Goal: Task Accomplishment & Management: Complete application form

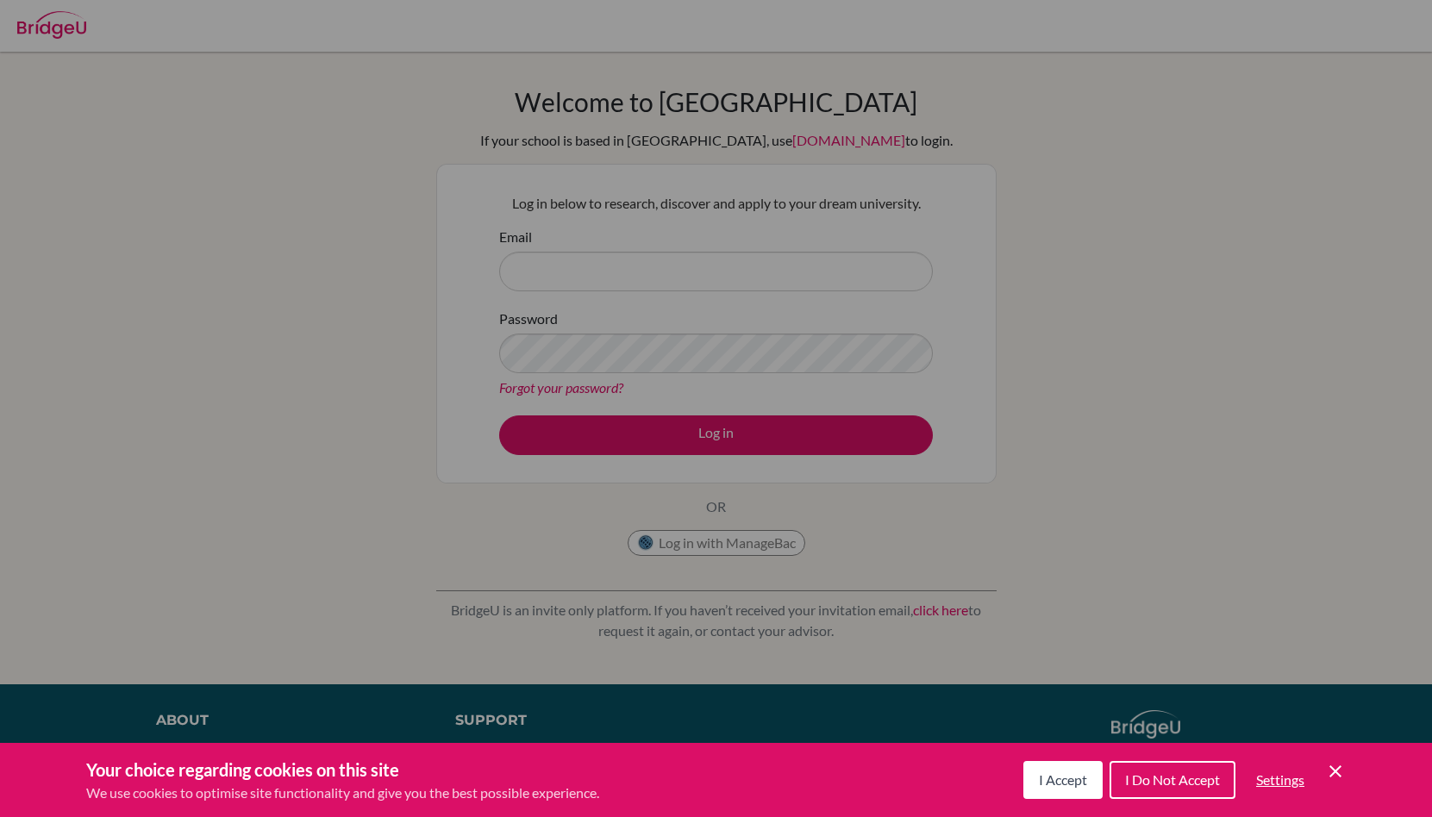
click at [855, 495] on div "Cookie Preferences" at bounding box center [716, 408] width 1432 height 817
click at [1054, 784] on span "I Accept" at bounding box center [1063, 780] width 48 height 16
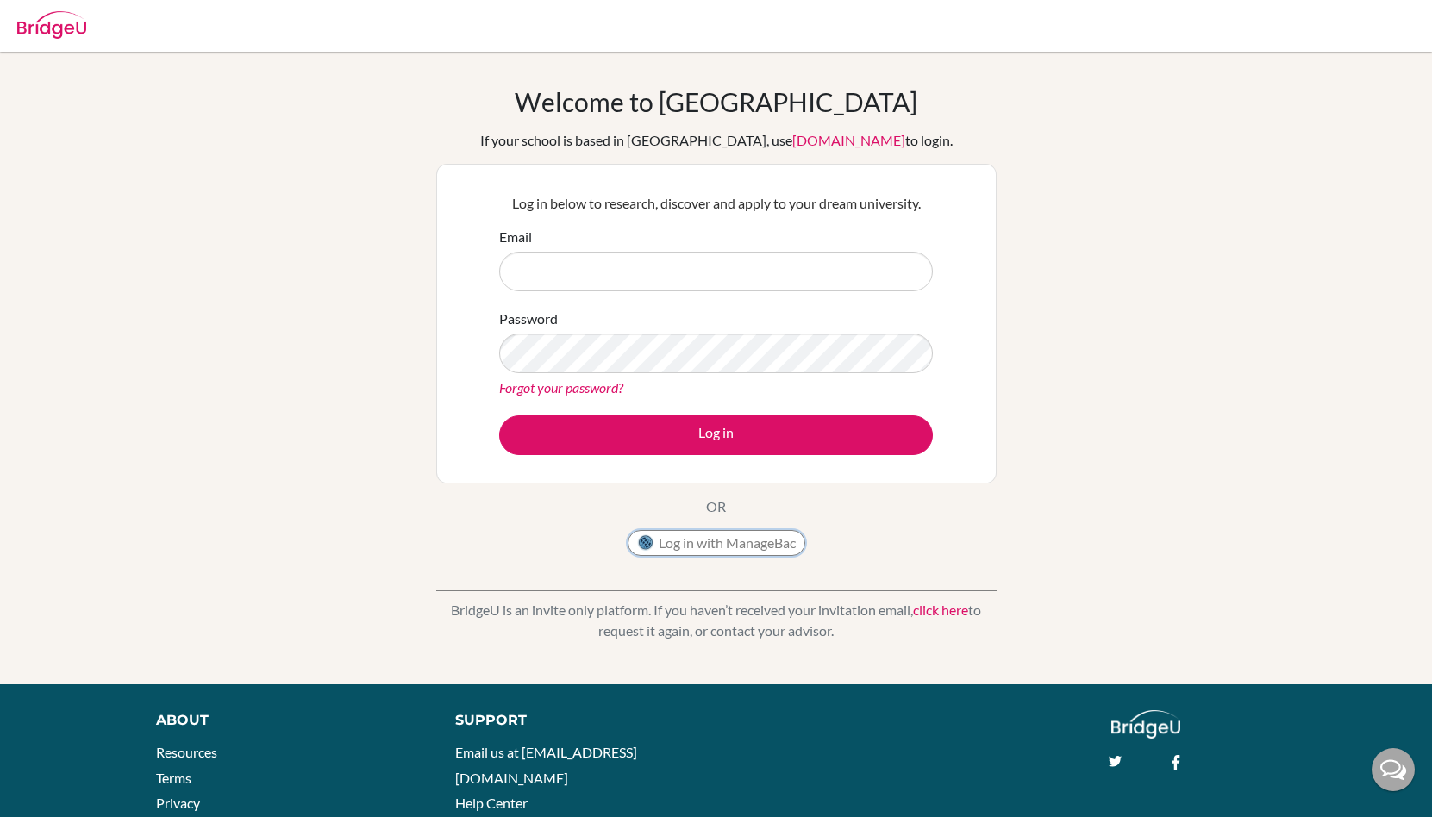
click at [713, 544] on button "Log in with ManageBac" at bounding box center [717, 543] width 178 height 26
click at [602, 272] on input "Email" at bounding box center [716, 272] width 434 height 40
type input "[EMAIL_ADDRESS][DOMAIN_NAME]"
click at [947, 613] on link "click here" at bounding box center [940, 610] width 55 height 16
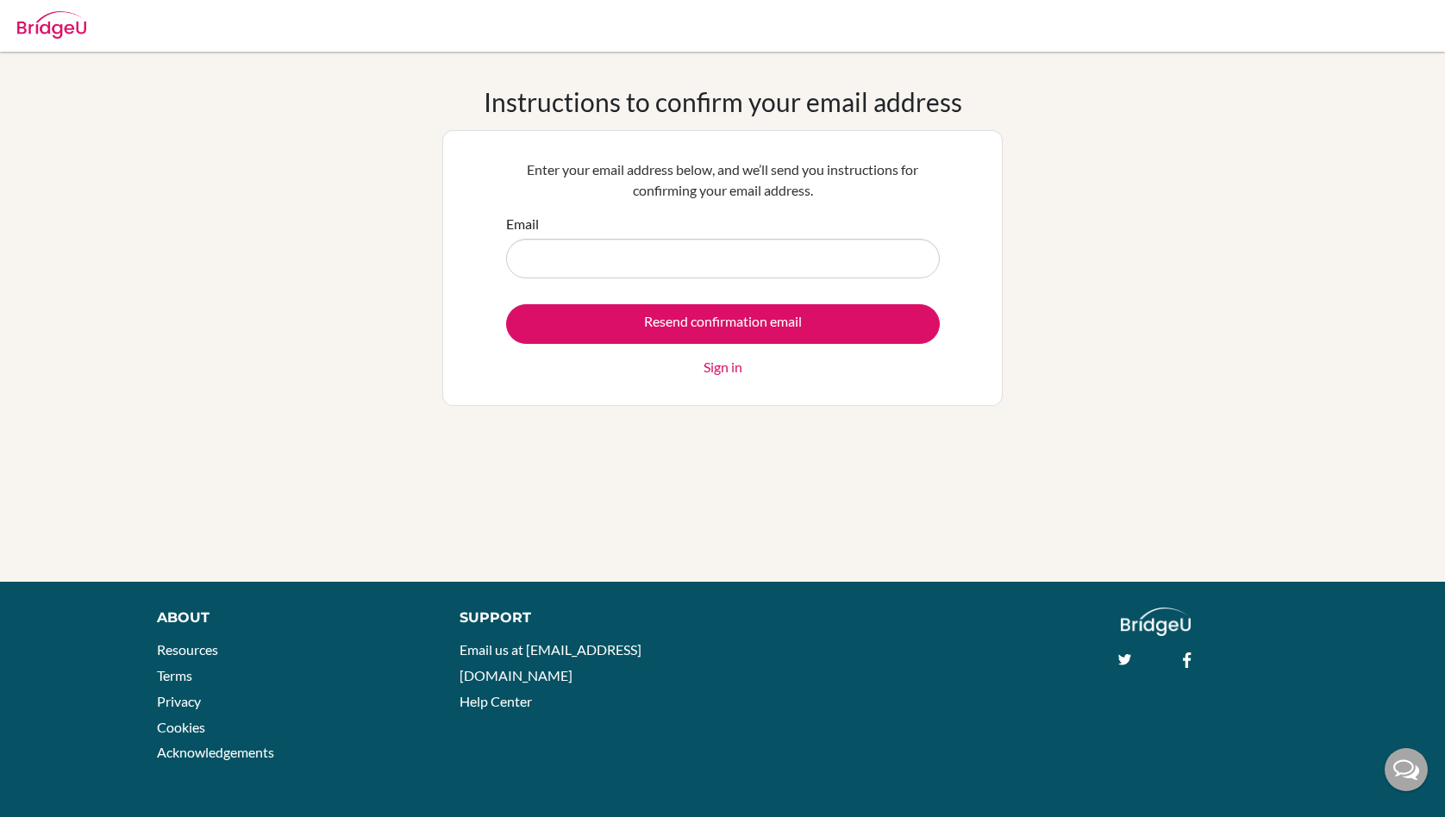
click at [624, 255] on input "Email" at bounding box center [723, 259] width 434 height 40
type input "[EMAIL_ADDRESS][DOMAIN_NAME]"
click at [799, 297] on form "Email mai.ohno@students.aobajapan.jp Resend confirmation email Sign in" at bounding box center [723, 296] width 434 height 164
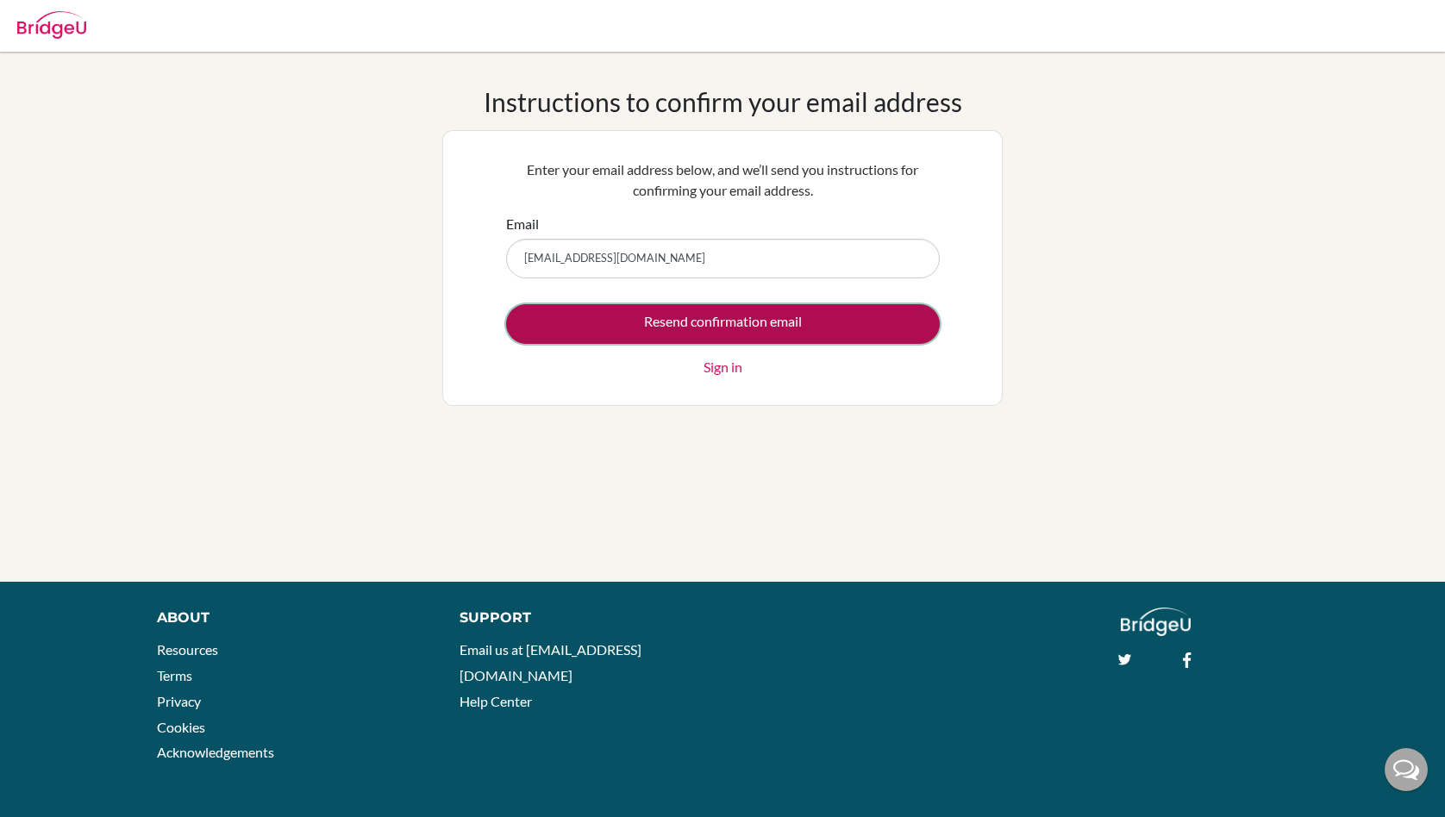
click at [814, 309] on input "Resend confirmation email" at bounding box center [723, 324] width 434 height 40
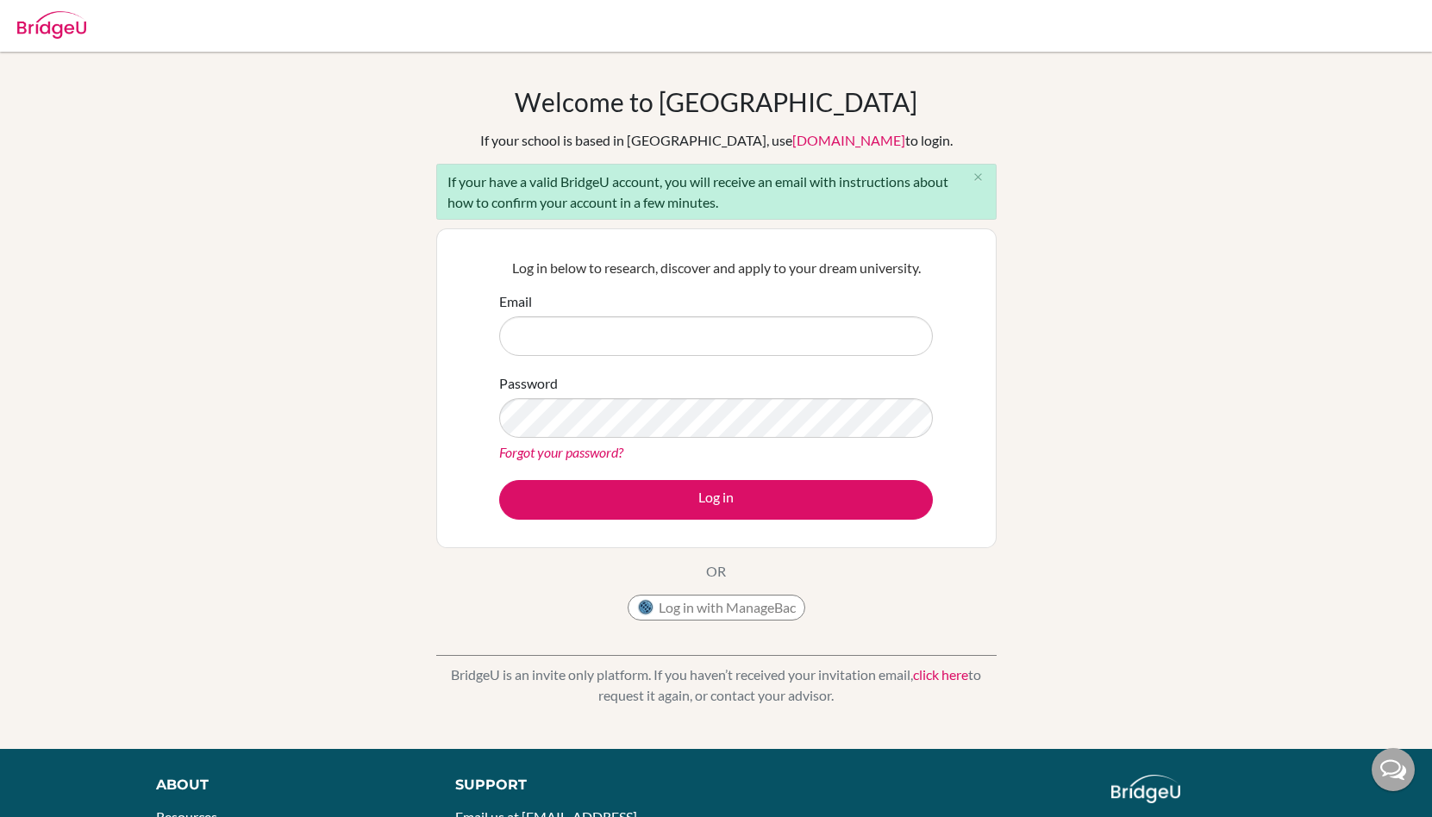
click at [935, 676] on link "click here" at bounding box center [940, 674] width 55 height 16
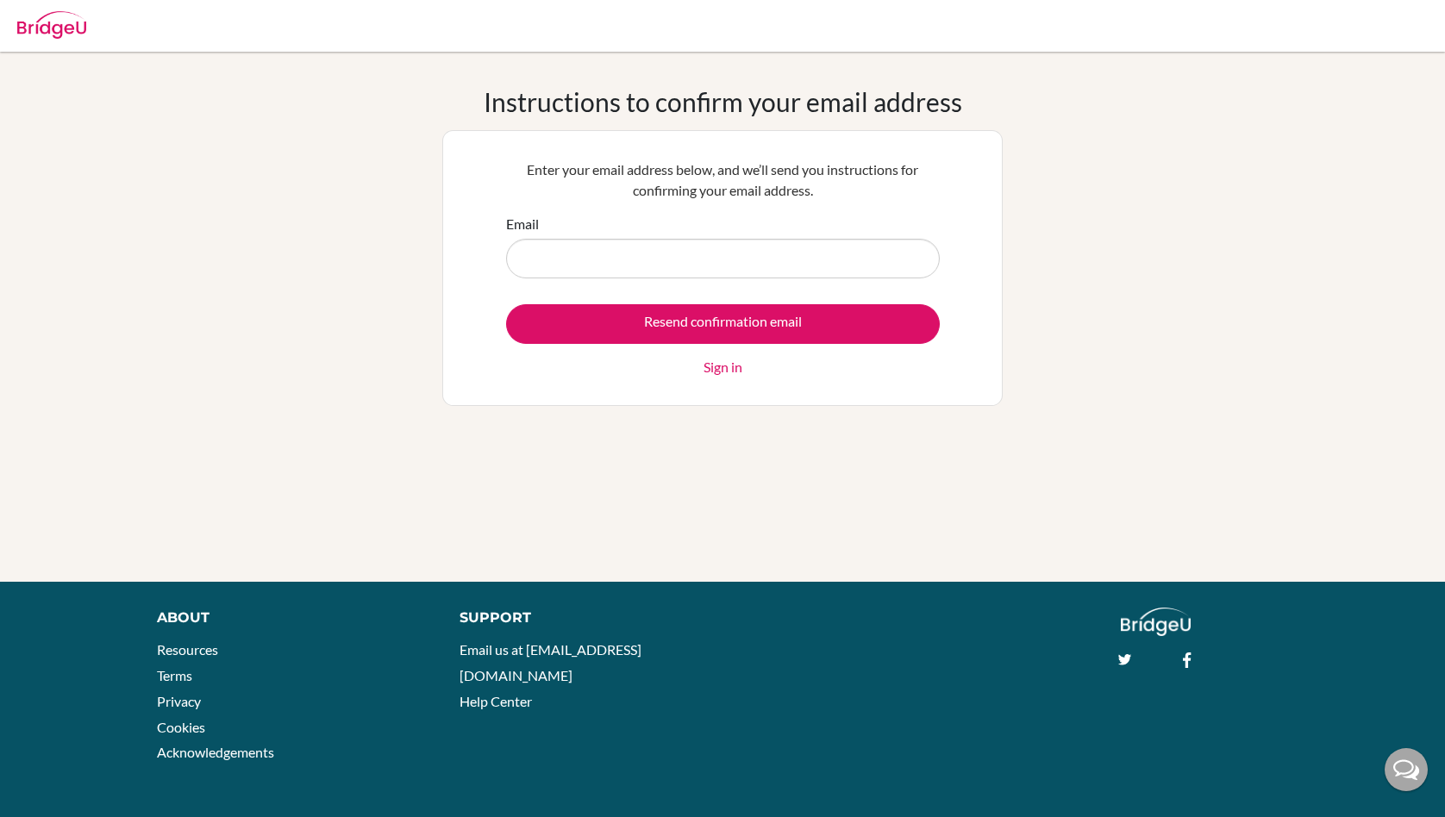
type input "あ"
type input "m"
type input "[EMAIL_ADDRESS][DOMAIN_NAME]"
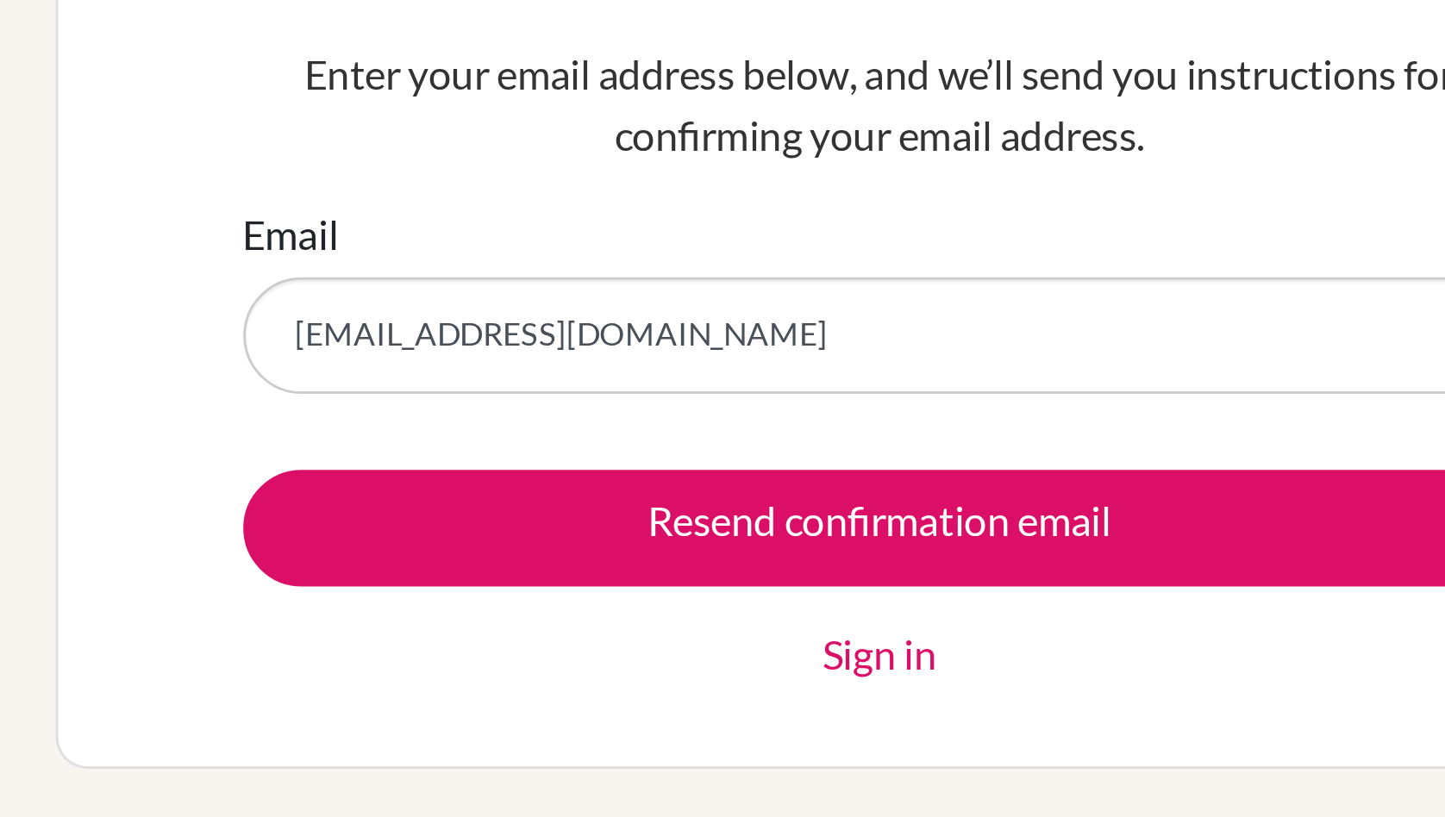
click at [633, 288] on form "Email mai.ohno@students.aobajapan.jp Resend confirmation email Sign in" at bounding box center [723, 296] width 434 height 164
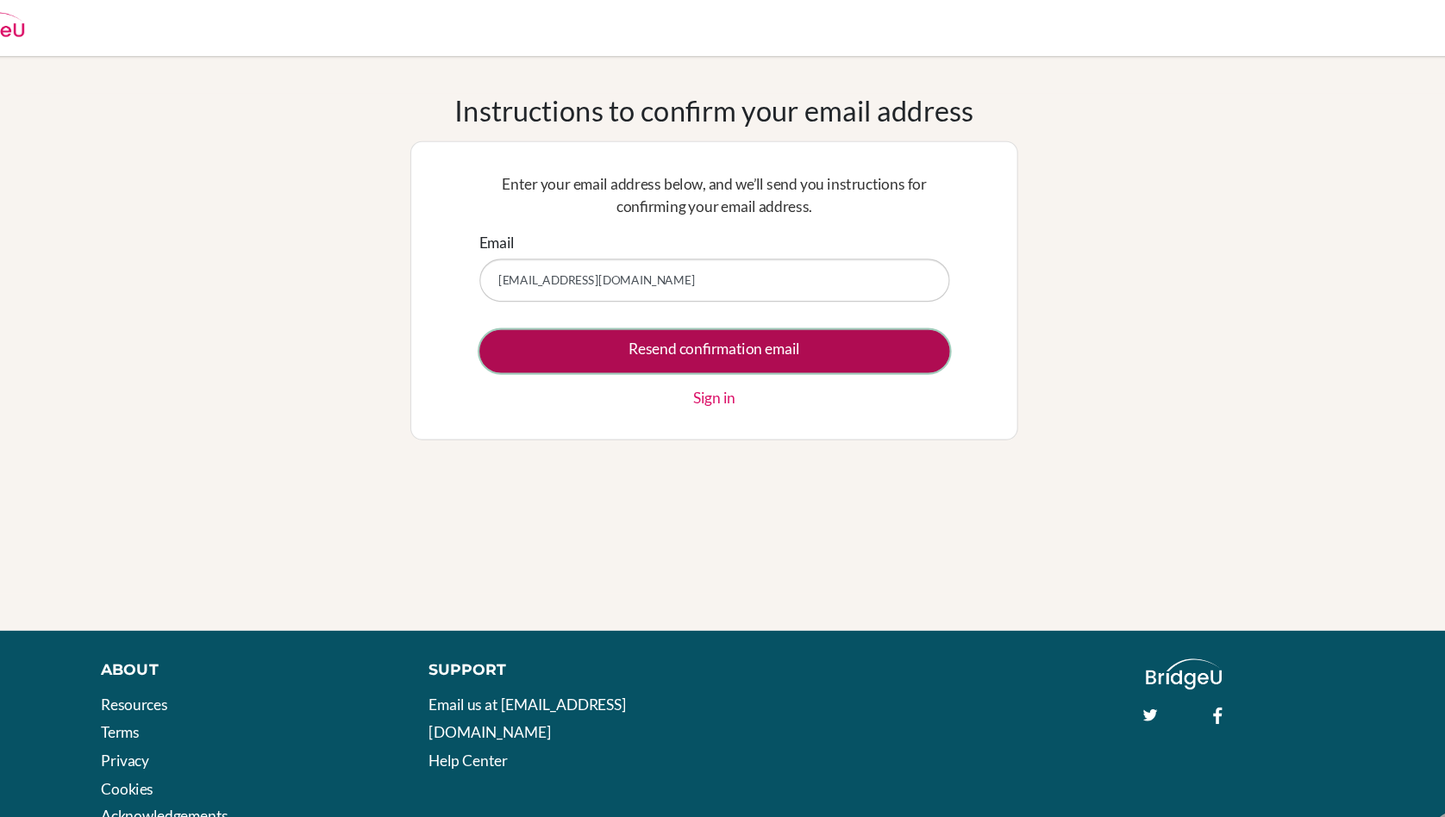
click at [719, 333] on input "Resend confirmation email" at bounding box center [723, 324] width 434 height 40
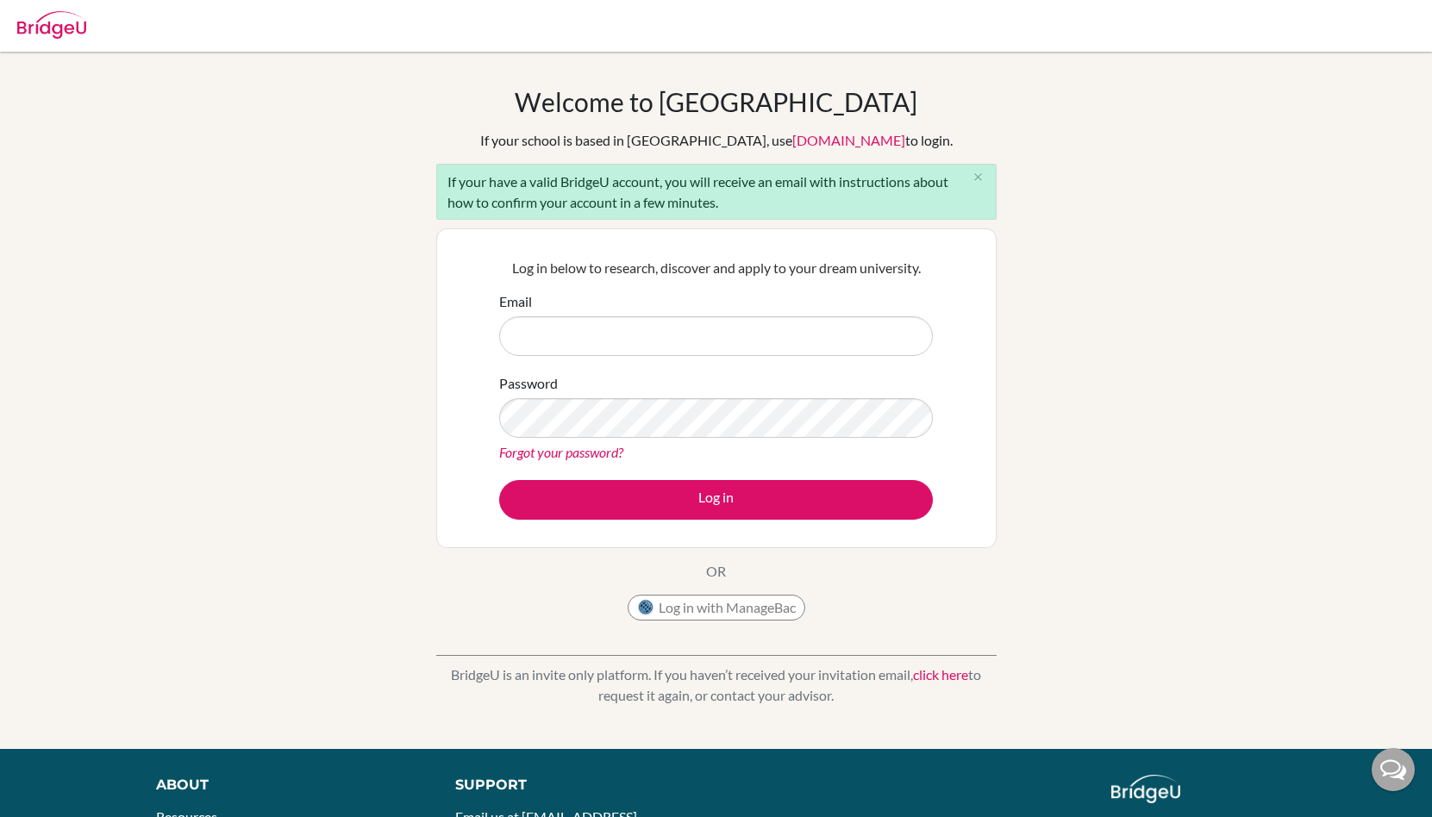
click at [948, 686] on p "BridgeU is an invite only platform. If you haven’t received your invitation ema…" at bounding box center [716, 685] width 560 height 41
click at [939, 681] on link "click here" at bounding box center [940, 674] width 55 height 16
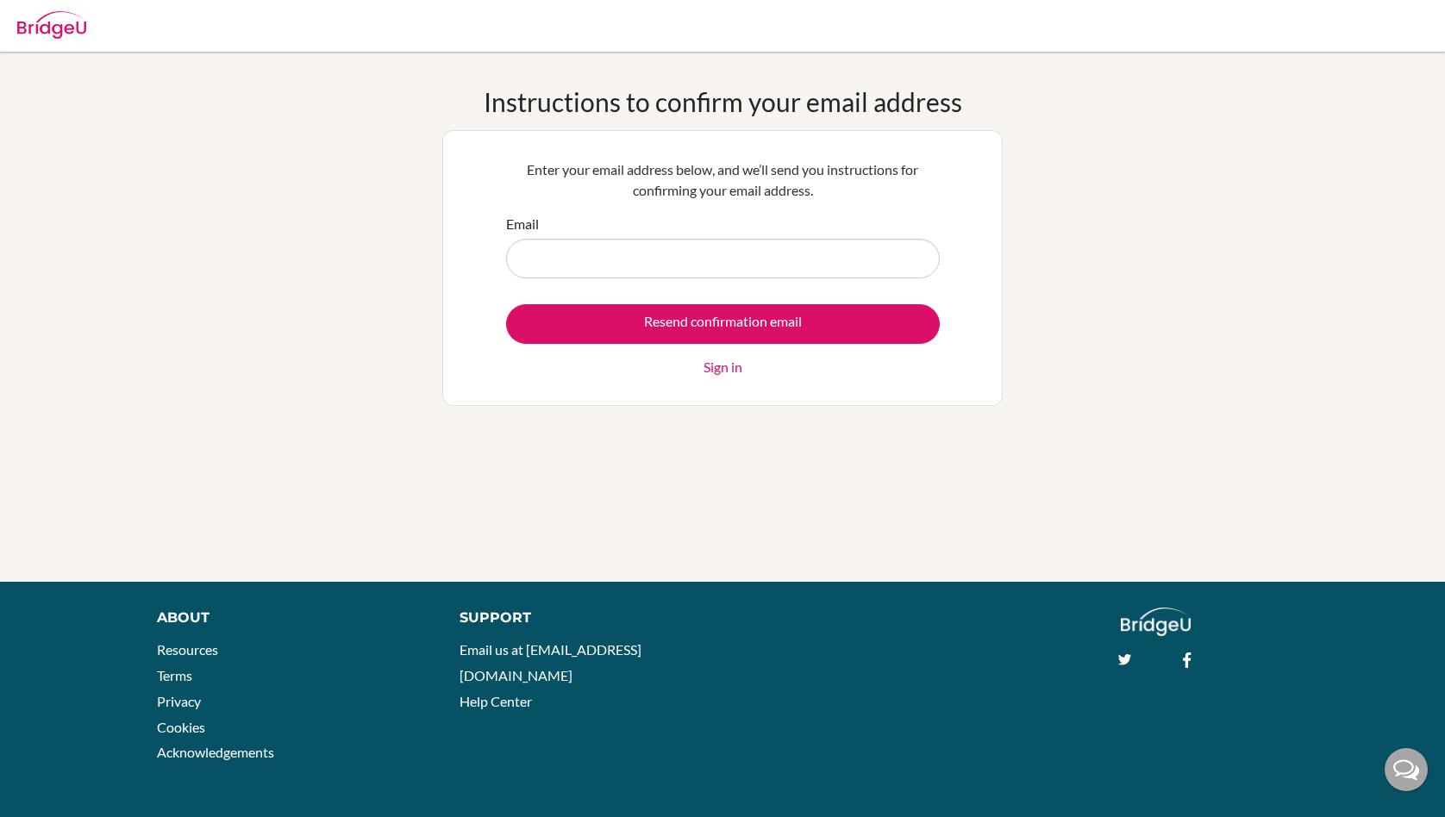
click at [635, 270] on input "Email" at bounding box center [723, 259] width 434 height 40
type input "[EMAIL_ADDRESS][DOMAIN_NAME]"
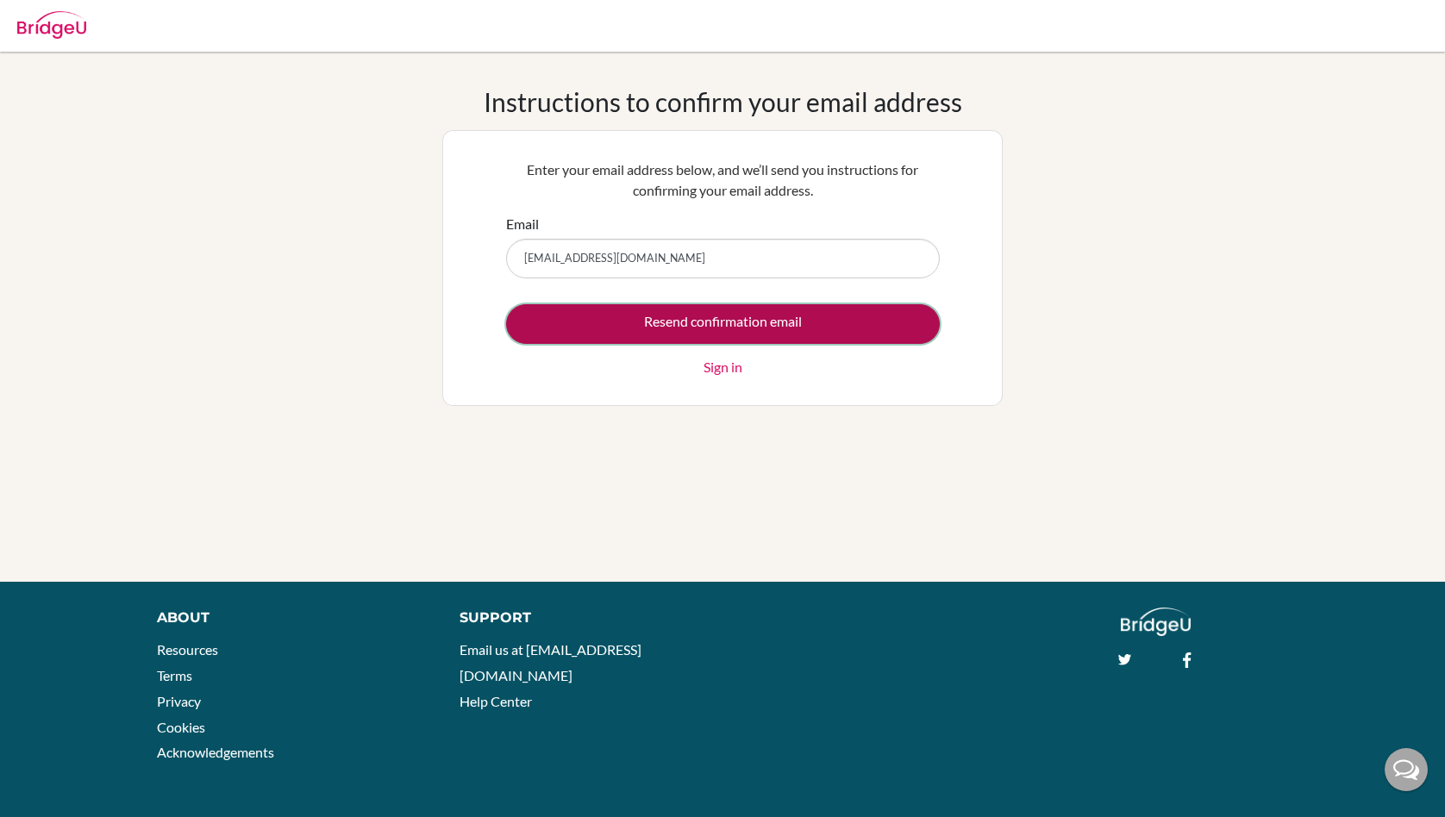
click at [668, 315] on input "Resend confirmation email" at bounding box center [723, 324] width 434 height 40
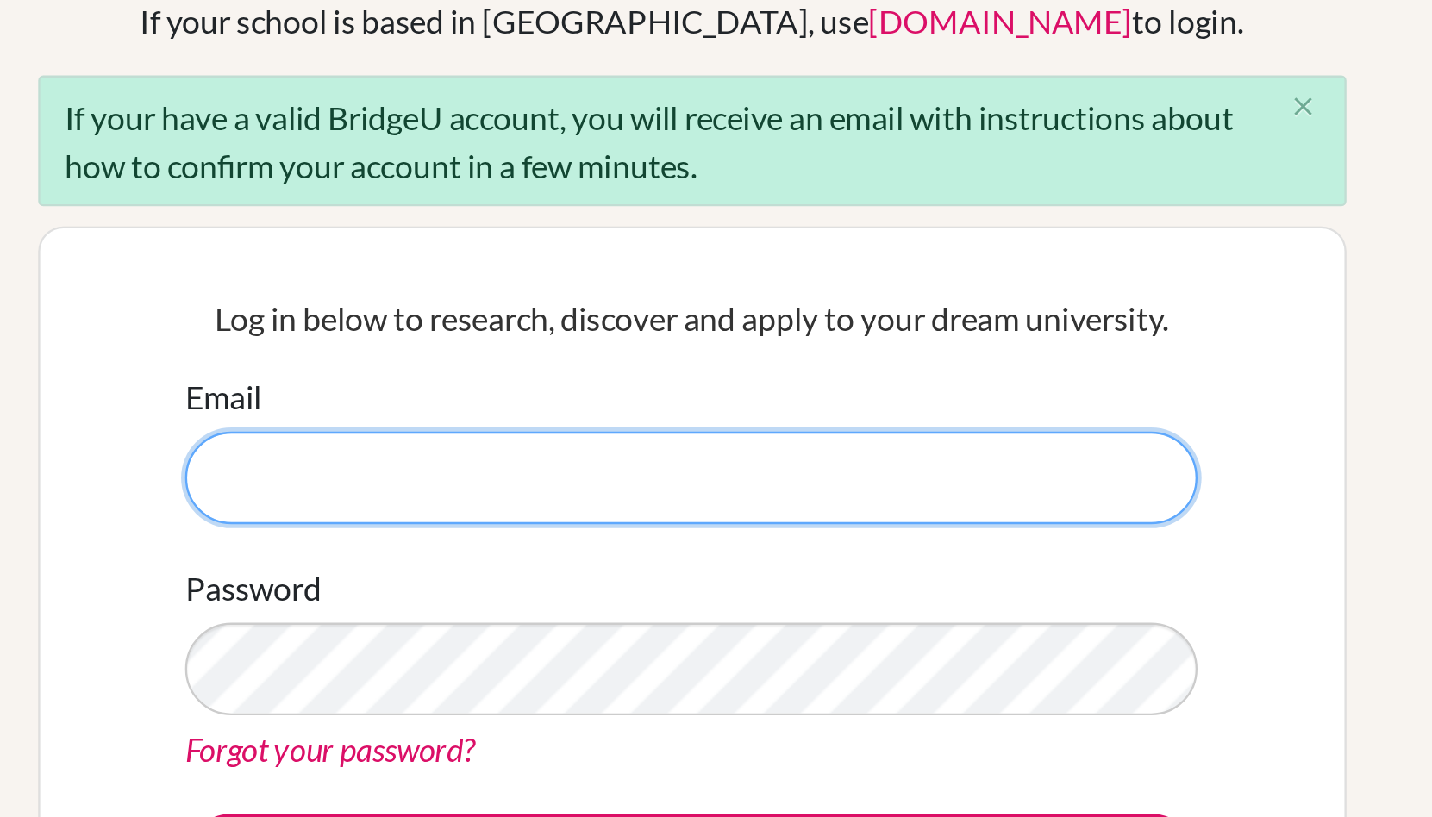
click at [614, 335] on input "Email" at bounding box center [716, 336] width 434 height 40
type input "[EMAIL_ADDRESS][DOMAIN_NAME]"
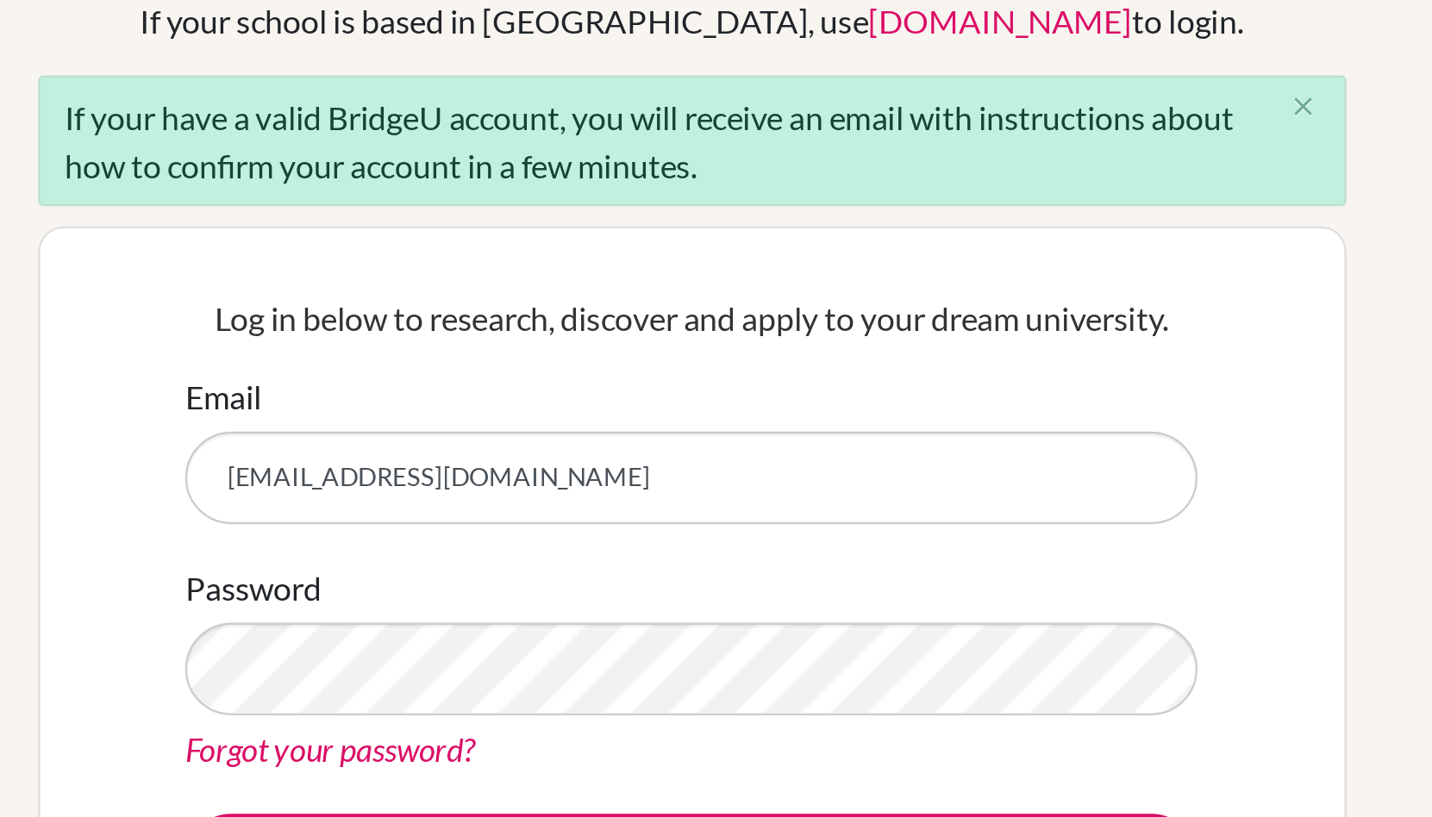
click at [666, 478] on form "Email mai.ohno@students.aobajapan.jp Password Forgot your password? Log in" at bounding box center [716, 405] width 434 height 228
click at [667, 478] on form "Email mai.ohno@students.aobajapan.jp Password Forgot your password? Log in" at bounding box center [716, 405] width 434 height 228
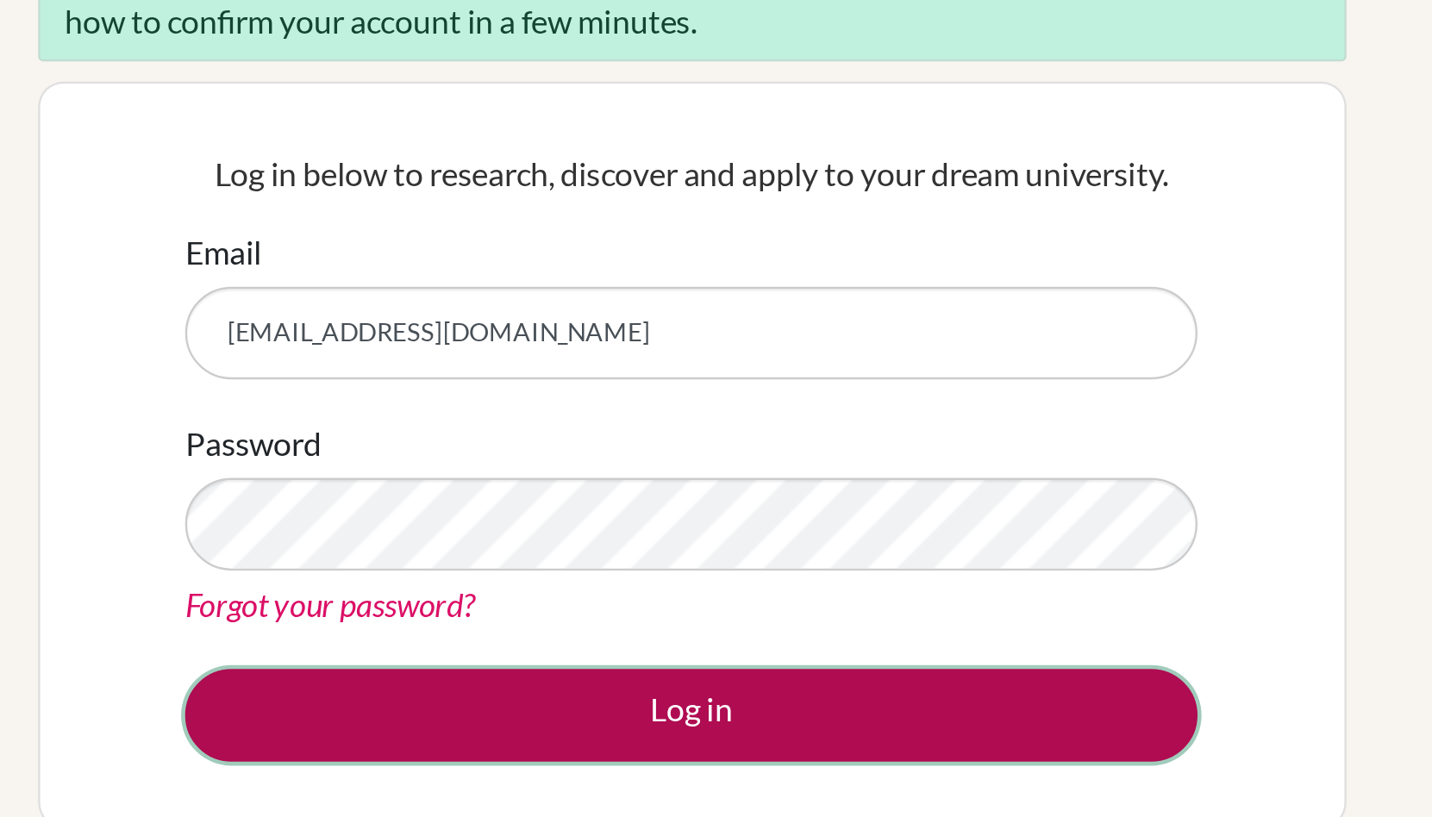
click at [691, 508] on button "Log in" at bounding box center [716, 500] width 434 height 40
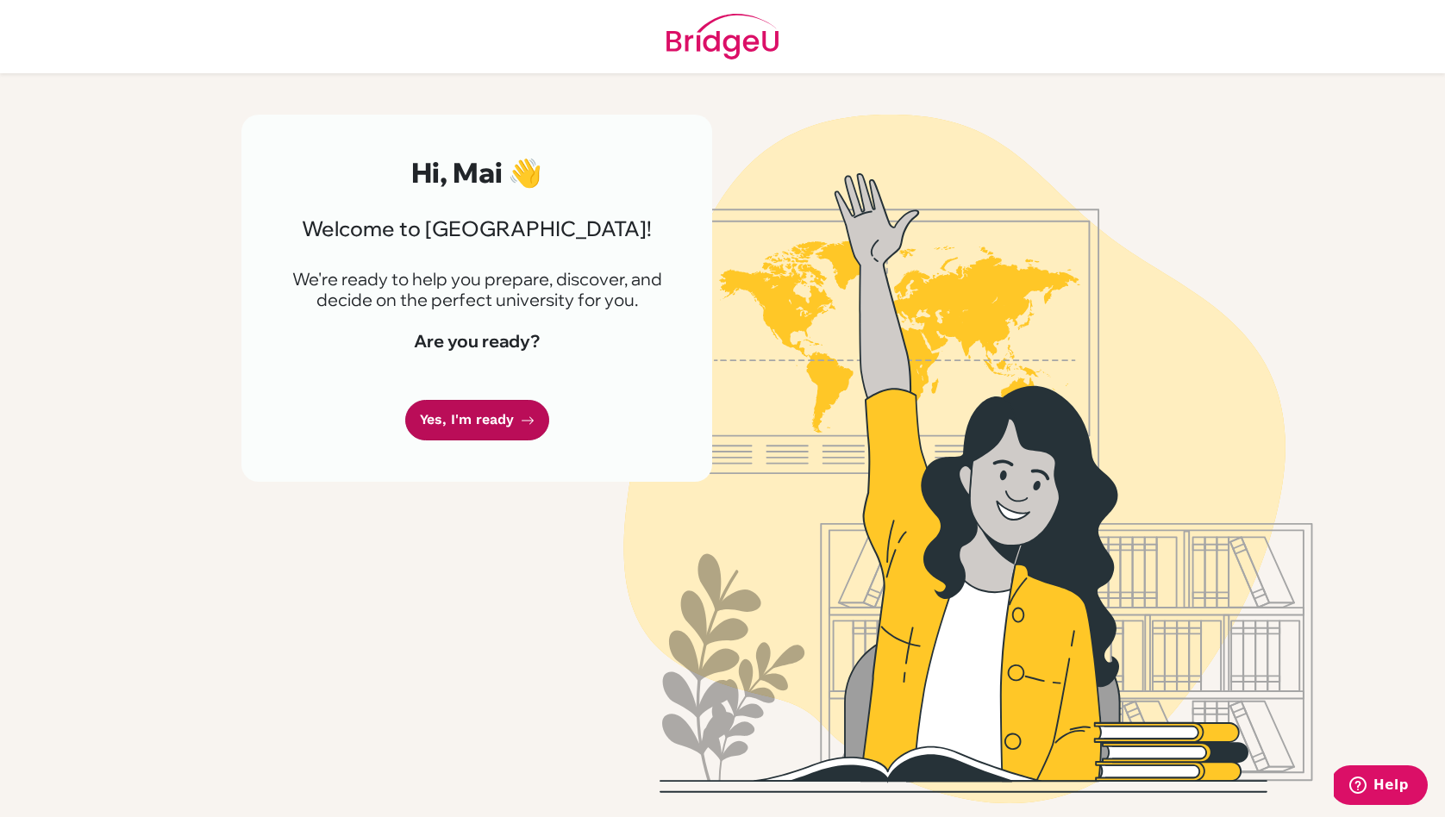
click at [515, 435] on link "Yes, I'm ready" at bounding box center [477, 420] width 144 height 41
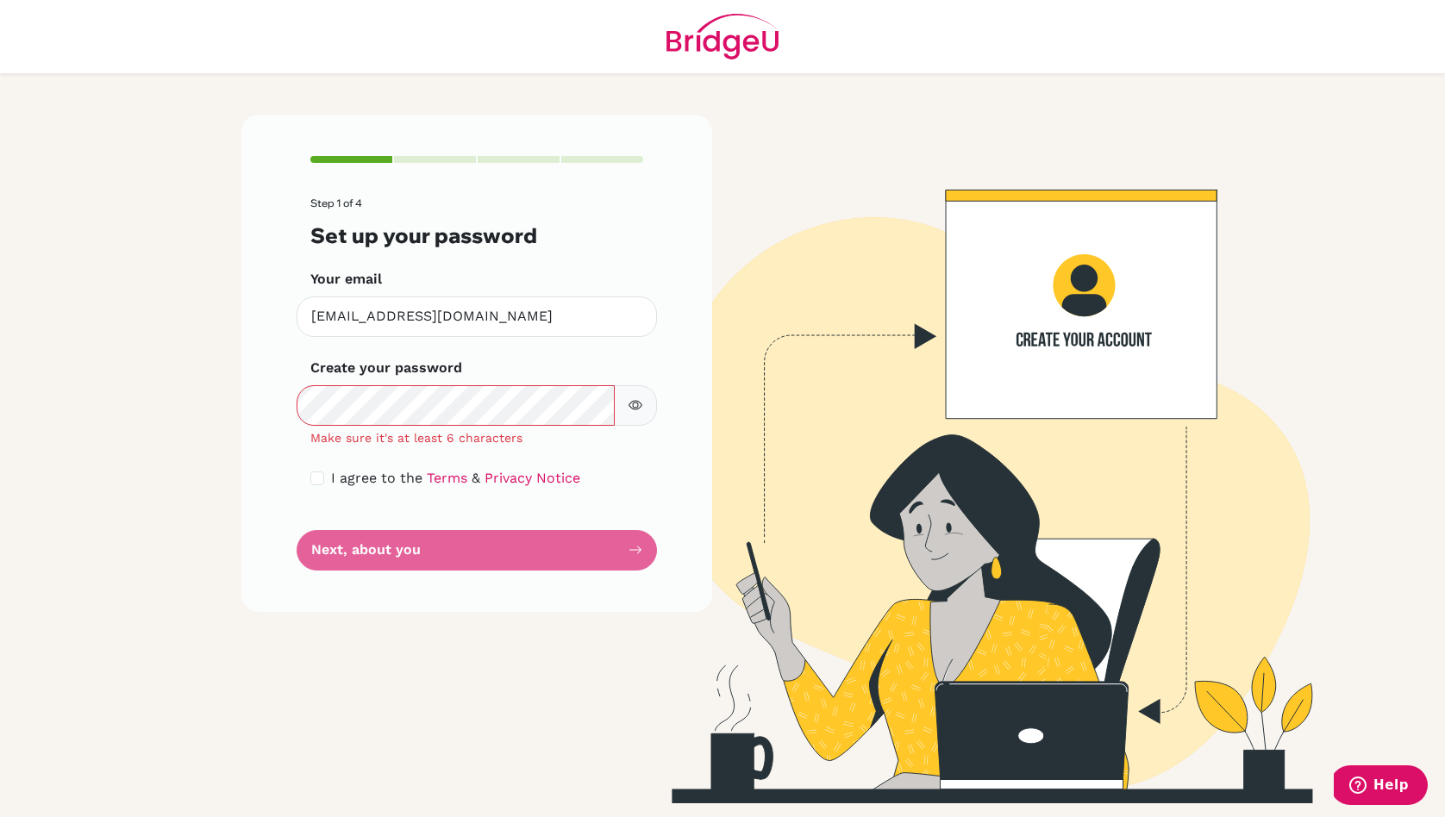
click at [78, 510] on main "Step 1 of 4 Set up your password Your email [EMAIL_ADDRESS][DOMAIN_NAME] Invali…" at bounding box center [722, 408] width 1445 height 817
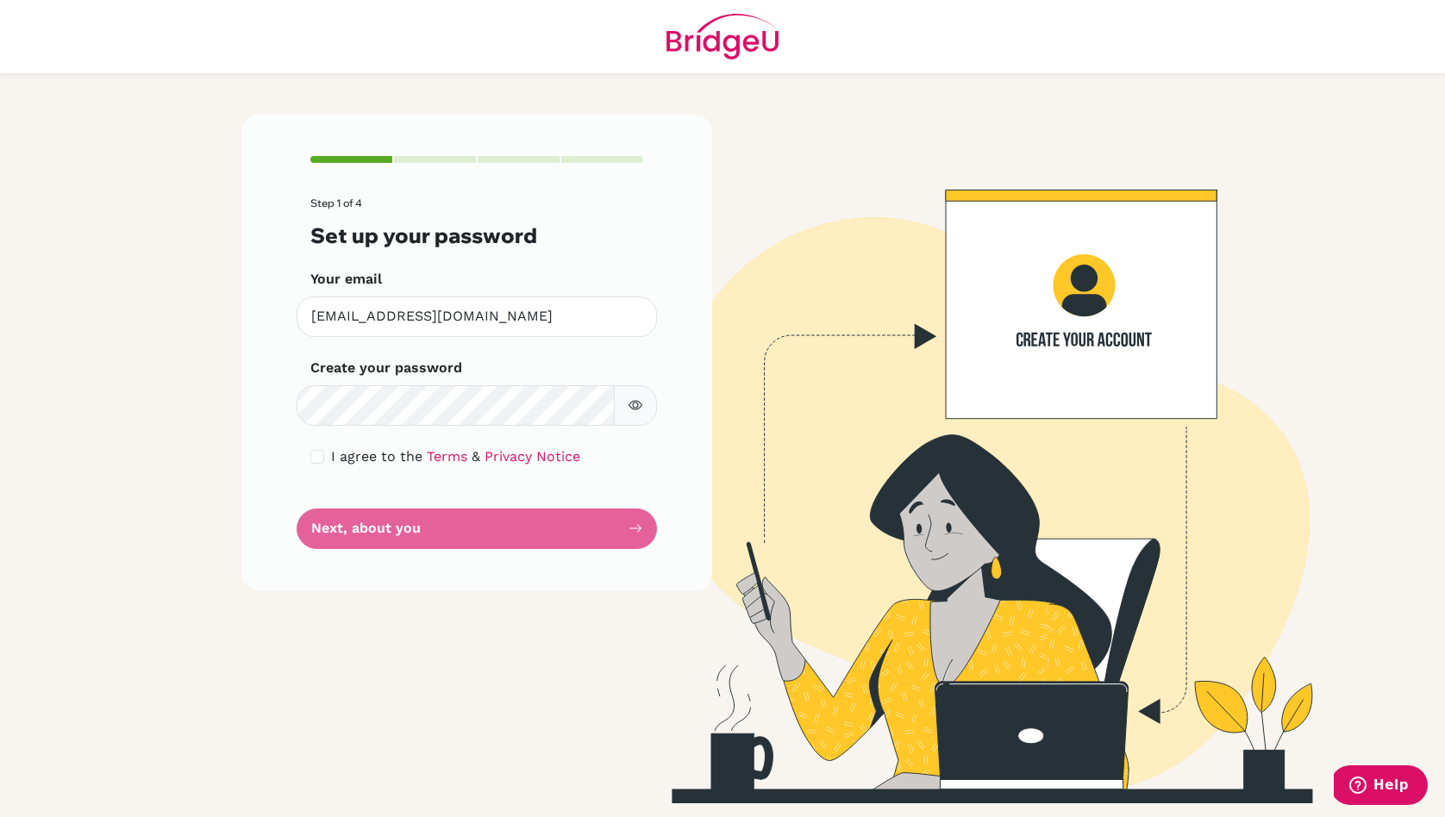
click at [622, 422] on button "button" at bounding box center [635, 405] width 43 height 41
click at [317, 456] on input "checkbox" at bounding box center [317, 457] width 14 height 14
checkbox input "true"
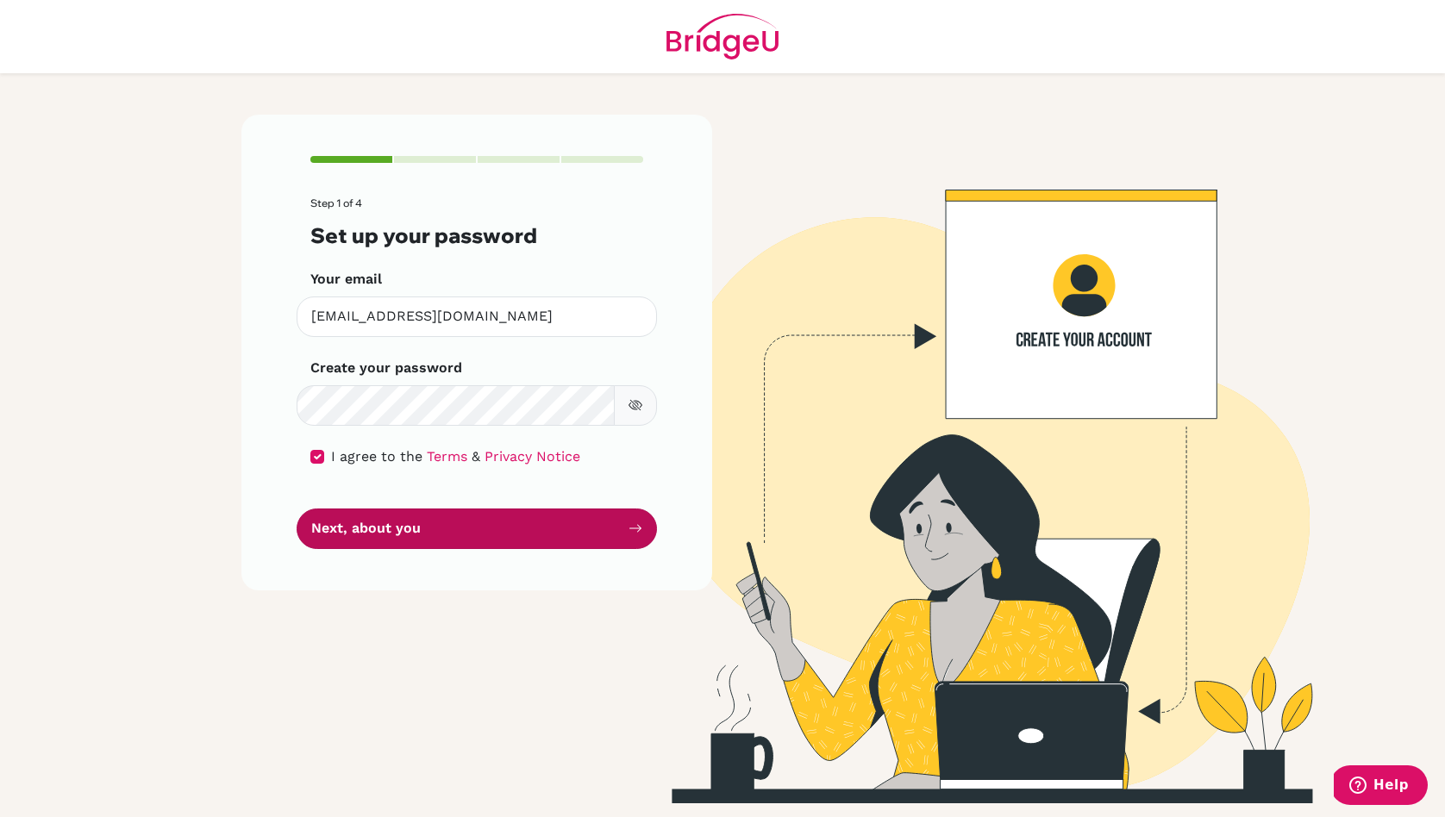
click at [437, 529] on button "Next, about you" at bounding box center [477, 529] width 360 height 41
